Goal: Information Seeking & Learning: Learn about a topic

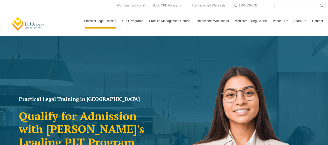
click at [37, 27] on link "[PERSON_NAME] Centre for Law" at bounding box center [29, 23] width 35 height 15
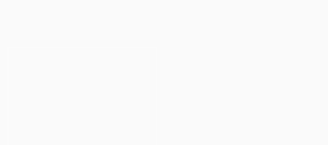
click at [37, 27] on link "[PERSON_NAME] Centre for Law" at bounding box center [29, 23] width 35 height 15
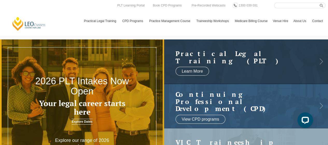
click at [18, 24] on link "[PERSON_NAME] Centre for Law" at bounding box center [29, 23] width 35 height 15
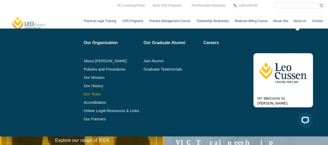
click at [86, 94] on link "Our Team" at bounding box center [112, 94] width 56 height 4
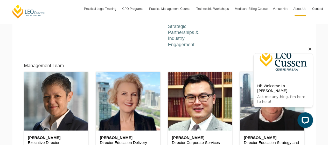
scroll to position [22, 0]
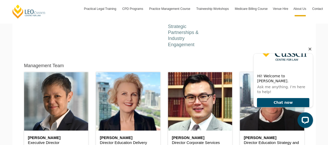
click at [310, 49] on icon "Hide greeting" at bounding box center [310, 49] width 6 height 6
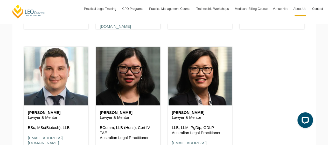
scroll to position [1160, 0]
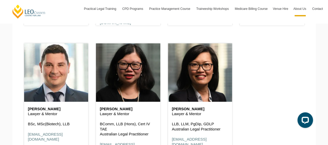
drag, startPoint x: 35, startPoint y: 104, endPoint x: 35, endPoint y: 115, distance: 10.6
click at [35, 115] on div "Stacy Mallis Lawyer & Mentor BSc, MSc(Biotech), LLB smallis@leocussen.edu.au" at bounding box center [56, 124] width 64 height 45
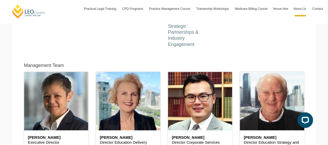
scroll to position [355, 0]
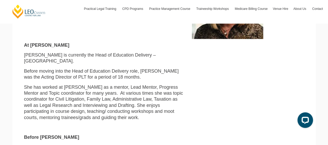
scroll to position [73, 0]
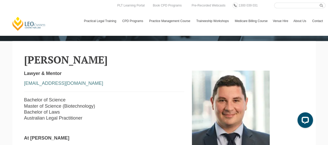
scroll to position [97, 0]
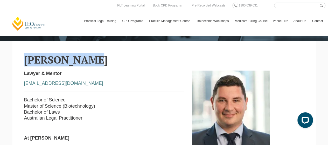
drag, startPoint x: 83, startPoint y: 63, endPoint x: 25, endPoint y: 62, distance: 58.4
click at [25, 62] on h2 "Stacy Mallis" at bounding box center [164, 59] width 280 height 11
copy h2 "Stacy Mallis"
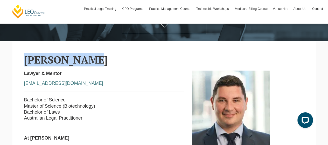
scroll to position [0, 0]
